Goal: Navigation & Orientation: Find specific page/section

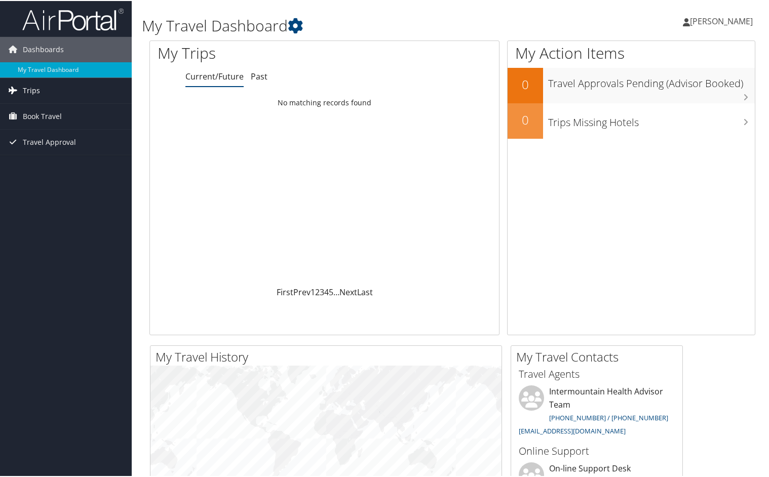
click at [36, 88] on span "Trips" at bounding box center [31, 89] width 17 height 25
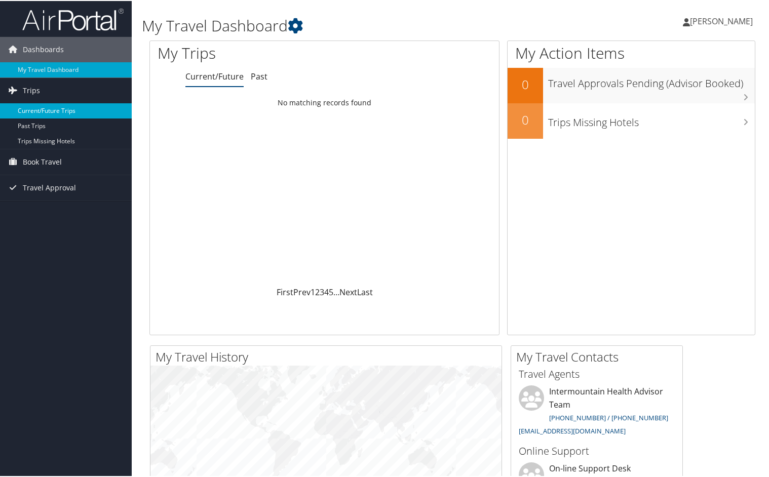
click at [36, 108] on link "Current/Future Trips" at bounding box center [66, 109] width 132 height 15
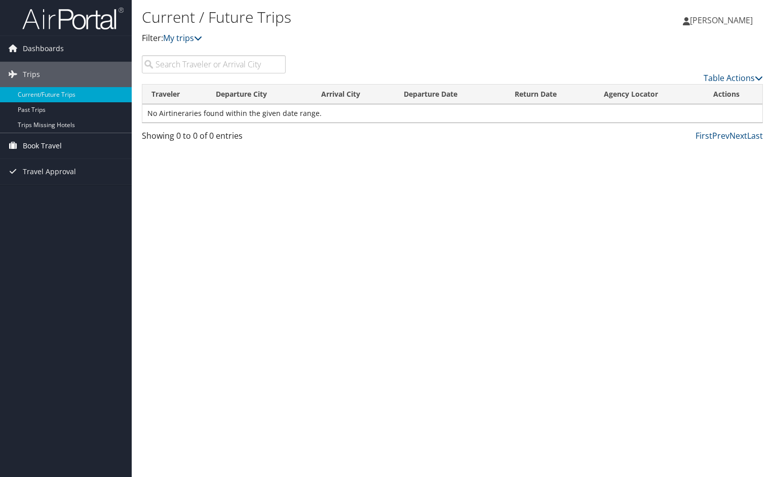
click at [53, 146] on span "Book Travel" at bounding box center [42, 145] width 39 height 25
click at [48, 215] on span "Travel Approval" at bounding box center [49, 217] width 53 height 25
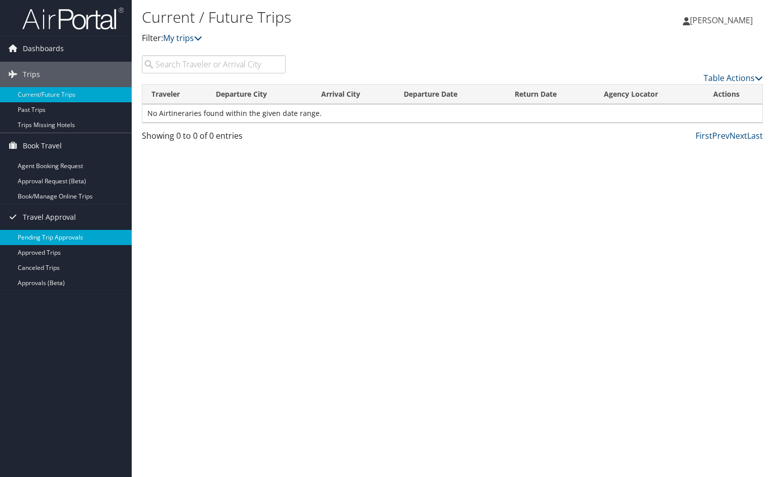
click at [64, 238] on link "Pending Trip Approvals" at bounding box center [66, 237] width 132 height 15
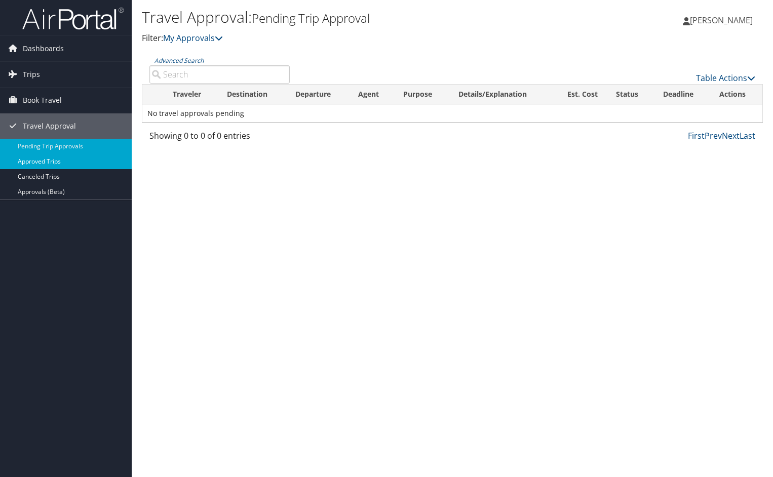
click at [50, 161] on link "Approved Trips" at bounding box center [66, 161] width 132 height 15
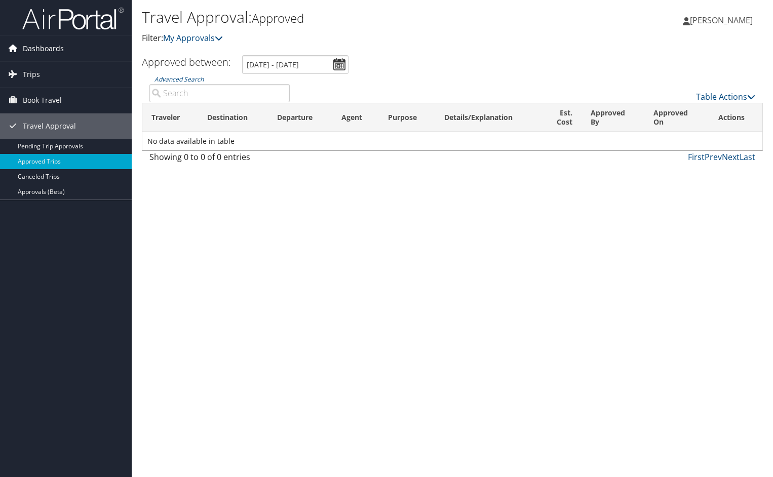
click at [45, 45] on span "Dashboards" at bounding box center [43, 48] width 41 height 25
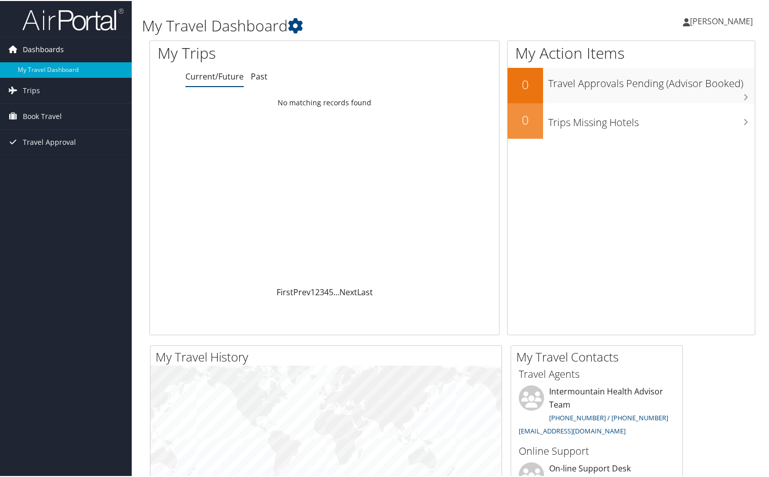
click at [52, 50] on span "Dashboards" at bounding box center [43, 48] width 41 height 25
